Goal: Use online tool/utility: Utilize a website feature to perform a specific function

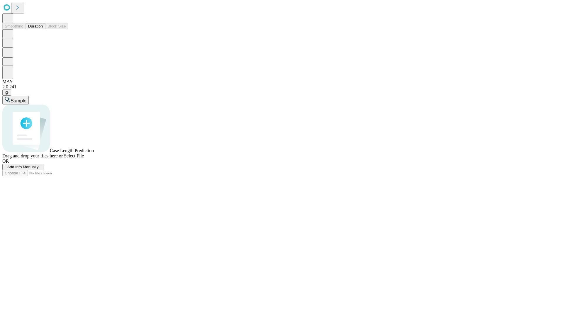
click at [43, 29] on button "Duration" at bounding box center [35, 26] width 19 height 6
click at [39, 169] on span "Add Info Manually" at bounding box center [22, 167] width 31 height 4
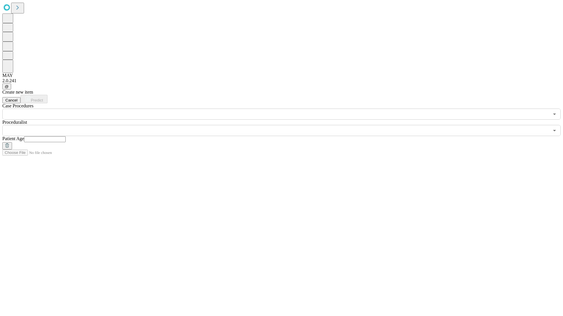
click at [66, 137] on input "text" at bounding box center [45, 140] width 42 height 6
type input "**"
click at [285, 125] on input "text" at bounding box center [275, 130] width 546 height 11
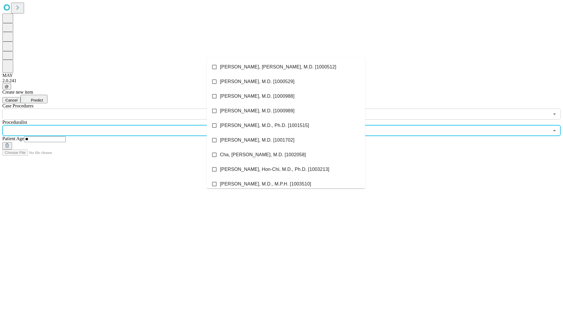
click at [286, 67] on li "[PERSON_NAME], [PERSON_NAME], M.D. [1000512]" at bounding box center [286, 67] width 158 height 15
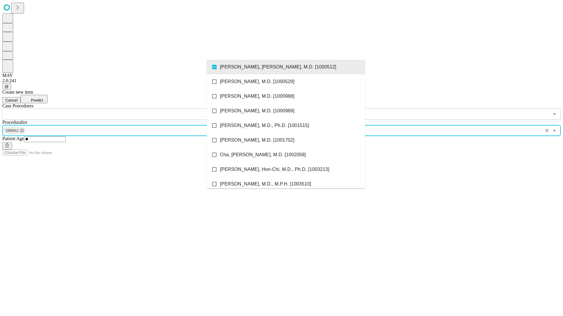
click at [123, 109] on input "text" at bounding box center [275, 114] width 546 height 11
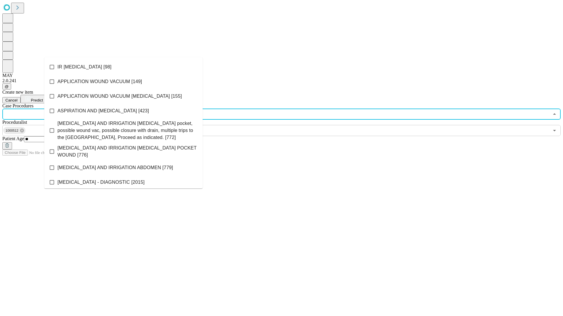
click at [123, 67] on li "IR [MEDICAL_DATA] [98]" at bounding box center [123, 67] width 158 height 15
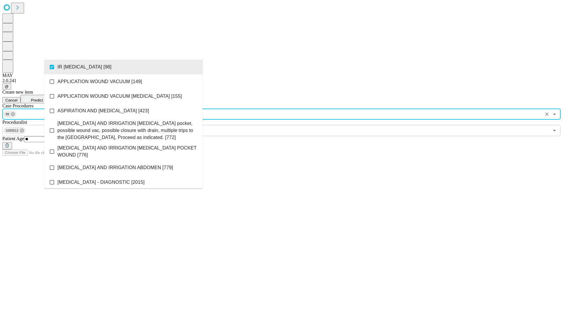
click at [43, 98] on span "Predict" at bounding box center [37, 100] width 12 height 4
